Goal: Find specific page/section: Find specific page/section

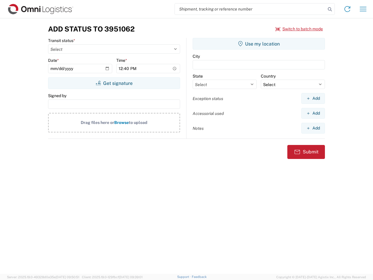
click at [251, 9] on input "search" at bounding box center [250, 9] width 151 height 11
click at [330, 9] on icon at bounding box center [330, 9] width 8 height 8
click at [348, 9] on icon at bounding box center [347, 8] width 9 height 9
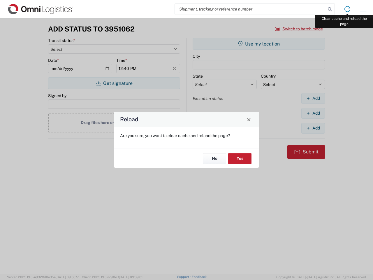
click at [364, 9] on div "Reload Are you sure, you want to clear cache and reload the page? No Yes" at bounding box center [186, 140] width 373 height 280
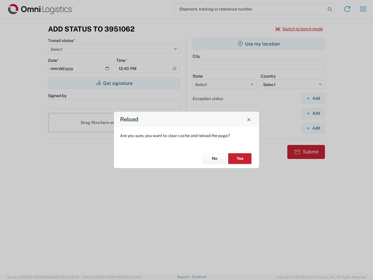
click at [300, 29] on div "Reload Are you sure, you want to clear cache and reload the page? No Yes" at bounding box center [186, 140] width 373 height 280
click at [114, 83] on div "Reload Are you sure, you want to clear cache and reload the page? No Yes" at bounding box center [186, 140] width 373 height 280
click at [259, 44] on div "Reload Are you sure, you want to clear cache and reload the page? No Yes" at bounding box center [186, 140] width 373 height 280
click at [313, 98] on div "Reload Are you sure, you want to clear cache and reload the page? No Yes" at bounding box center [186, 140] width 373 height 280
click at [313, 113] on div "Reload Are you sure, you want to clear cache and reload the page? No Yes" at bounding box center [186, 140] width 373 height 280
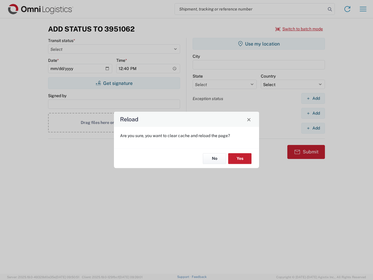
click at [313, 128] on div "Reload Are you sure, you want to clear cache and reload the page? No Yes" at bounding box center [186, 140] width 373 height 280
